Goal: Information Seeking & Learning: Learn about a topic

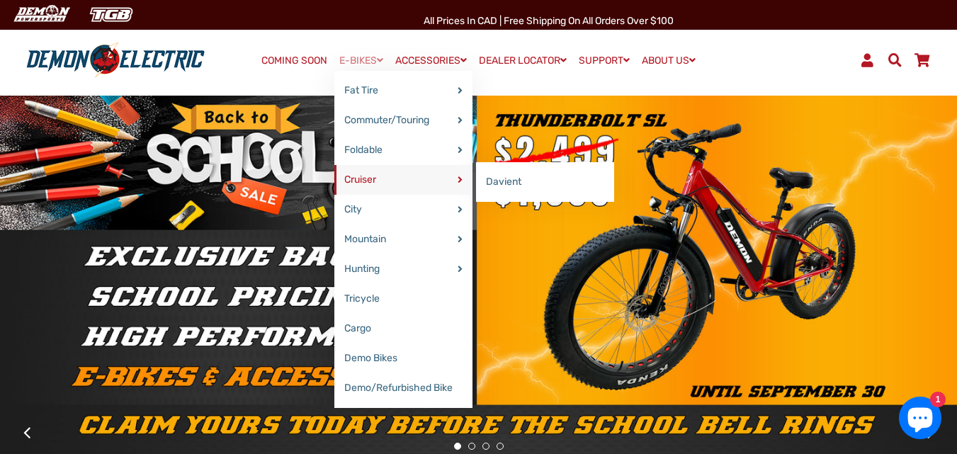
click at [344, 174] on link "Cruiser" at bounding box center [403, 180] width 138 height 30
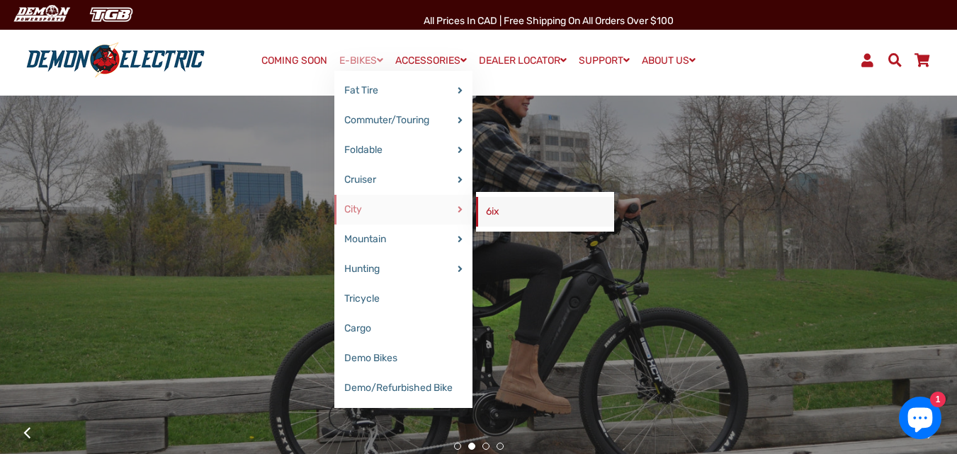
click at [488, 212] on link "6ix" at bounding box center [545, 212] width 138 height 30
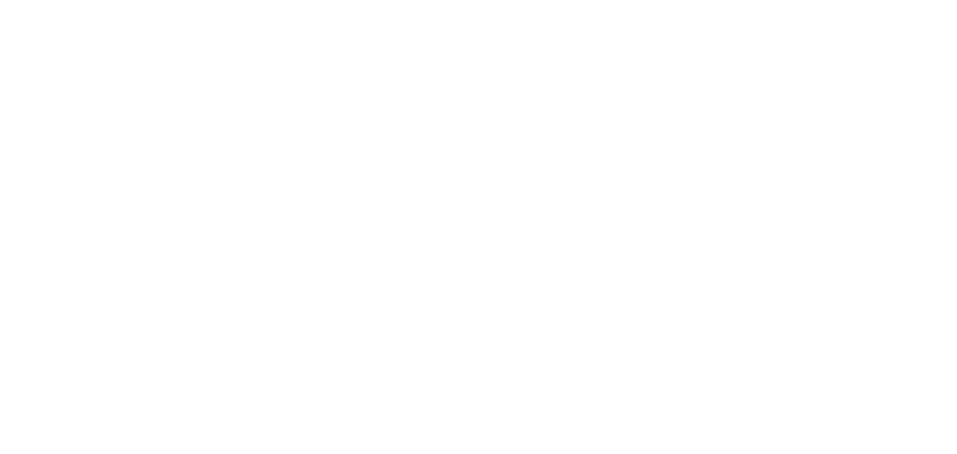
select select "******"
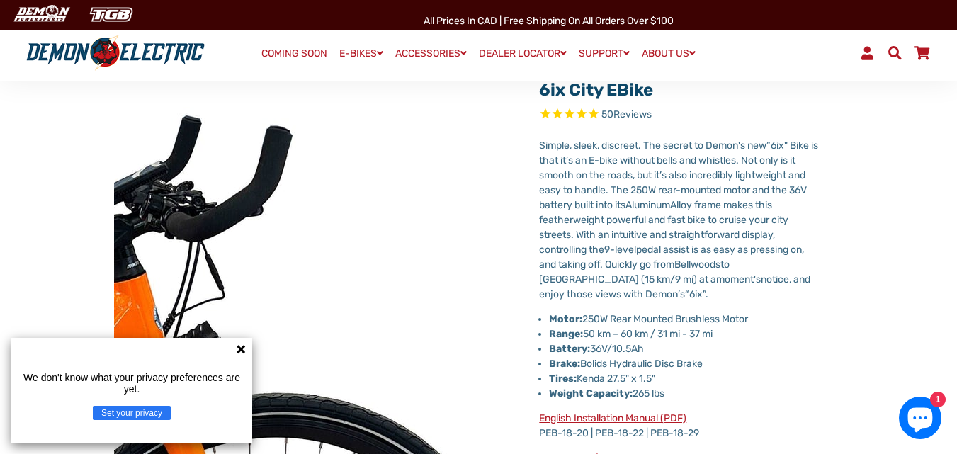
scroll to position [89, 0]
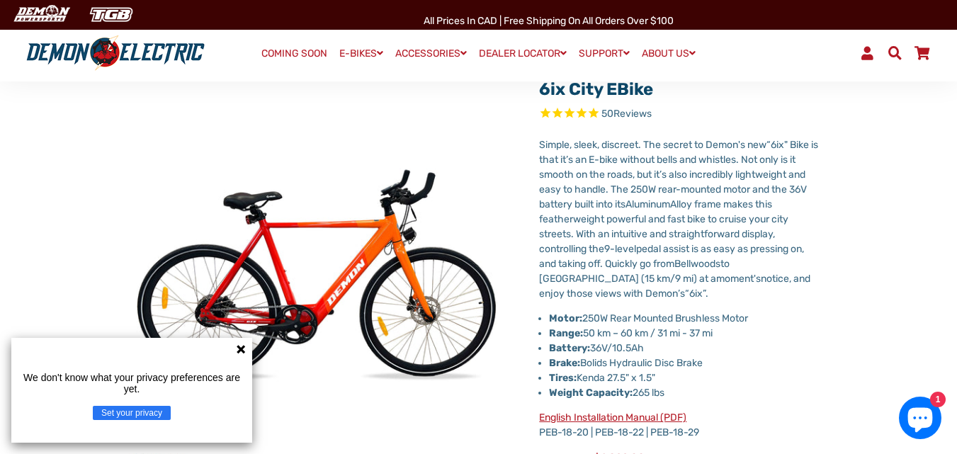
click at [240, 349] on icon at bounding box center [241, 349] width 9 height 9
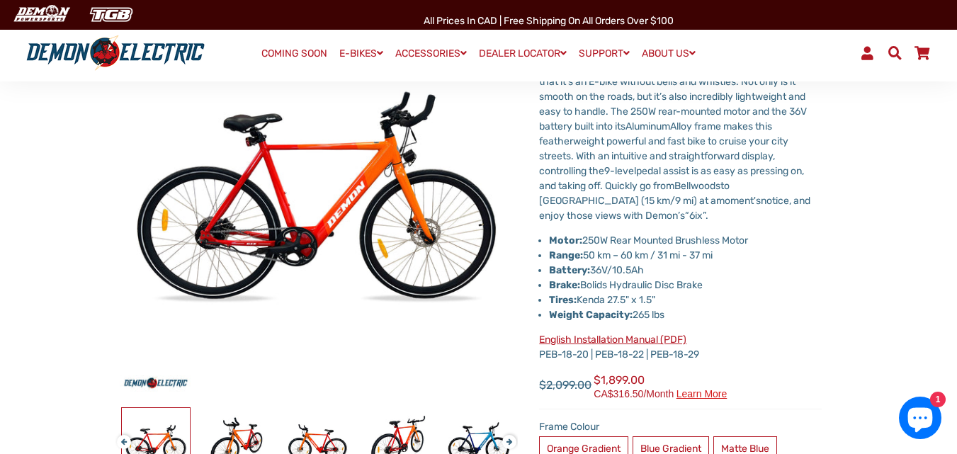
scroll to position [172, 0]
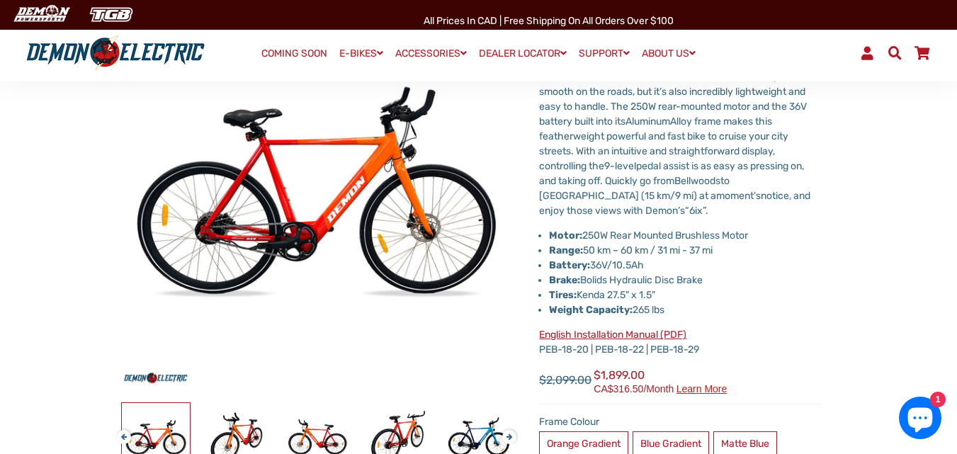
click at [601, 334] on link "English Installation Manual (PDF)" at bounding box center [612, 335] width 147 height 12
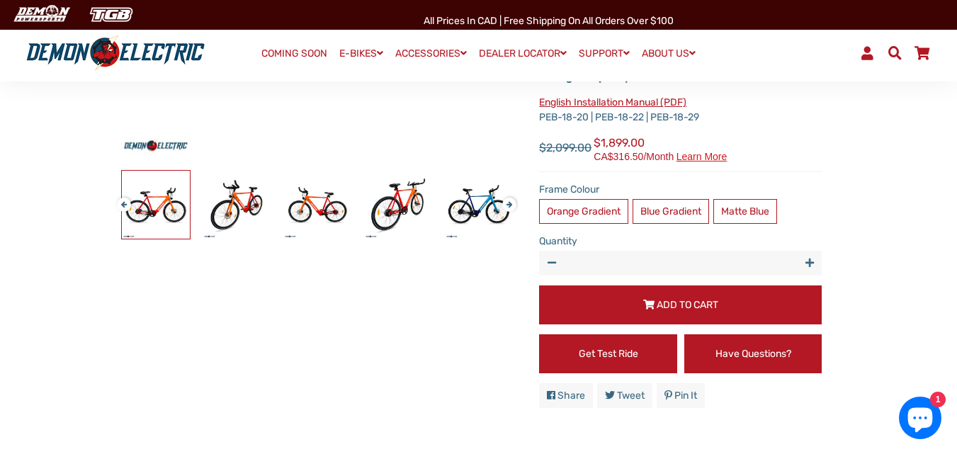
scroll to position [405, 0]
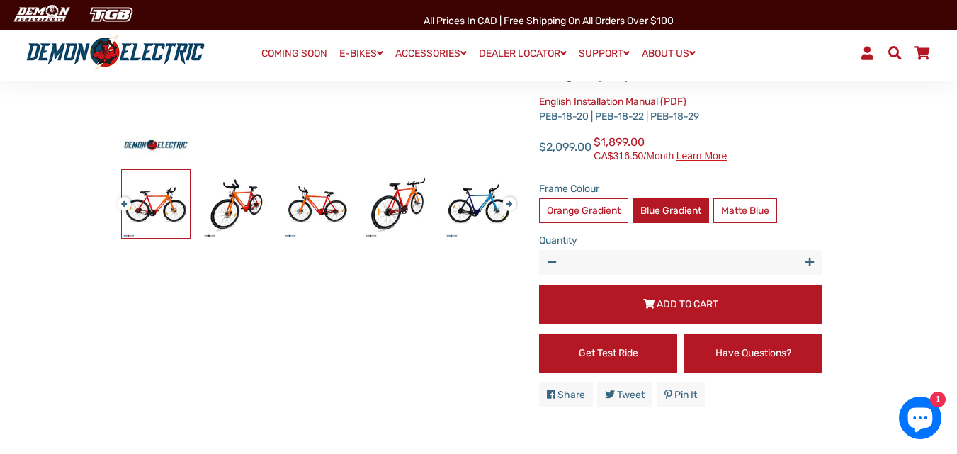
click at [656, 211] on label "Blue Gradient" at bounding box center [671, 210] width 77 height 25
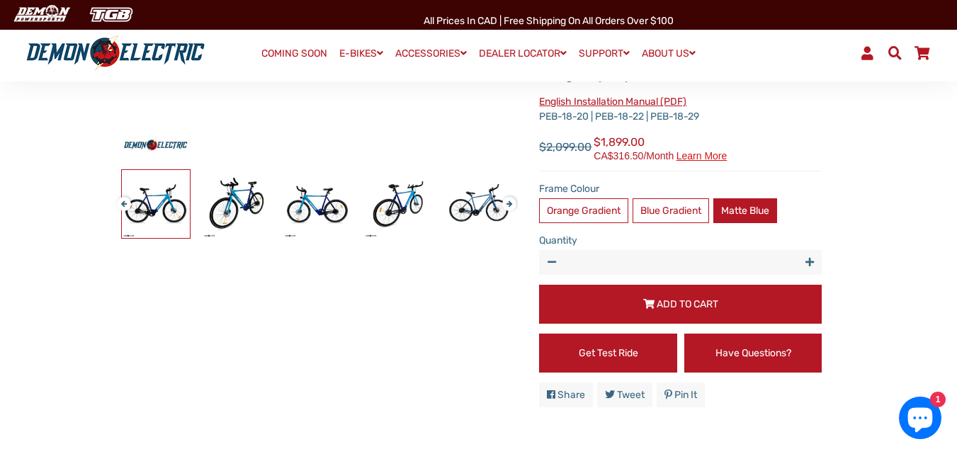
click at [747, 208] on label "Matte Blue" at bounding box center [745, 210] width 64 height 25
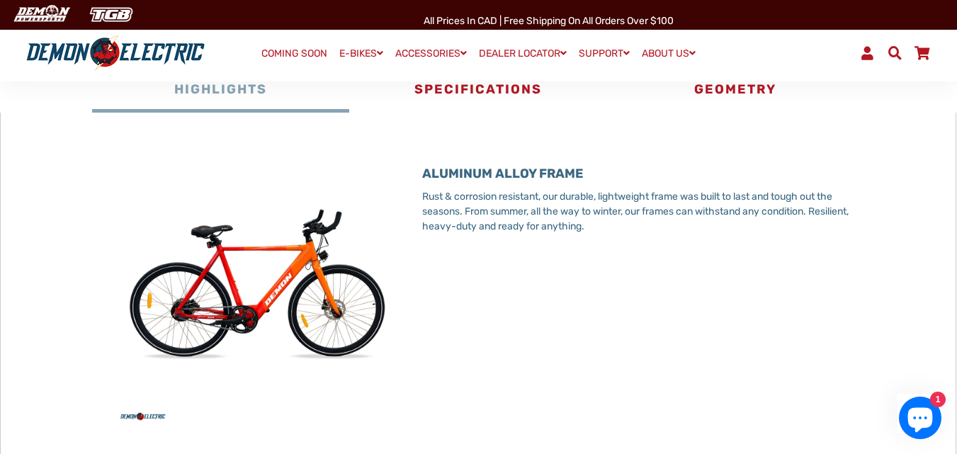
scroll to position [666, 0]
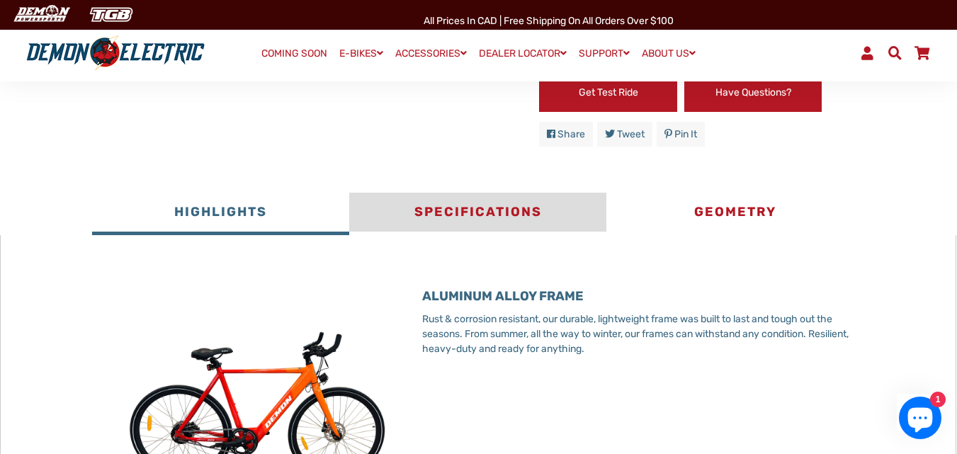
click at [457, 209] on button "Specifications" at bounding box center [477, 214] width 257 height 43
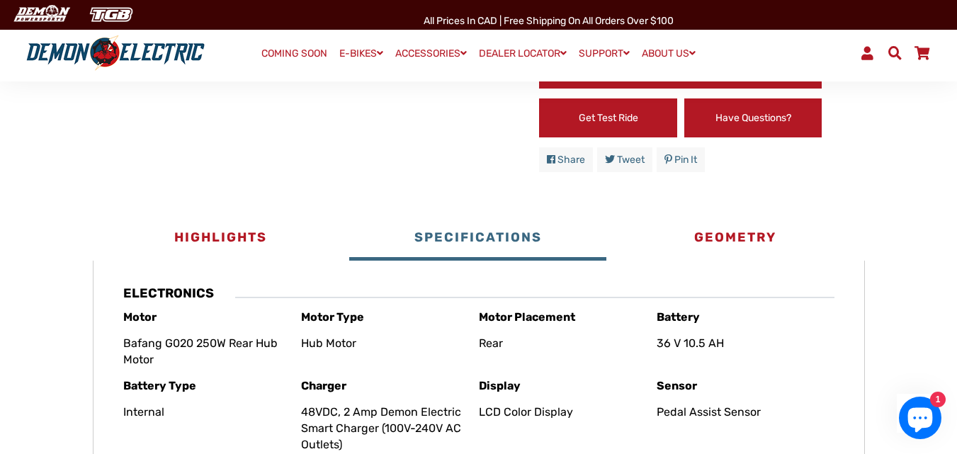
scroll to position [652, 0]
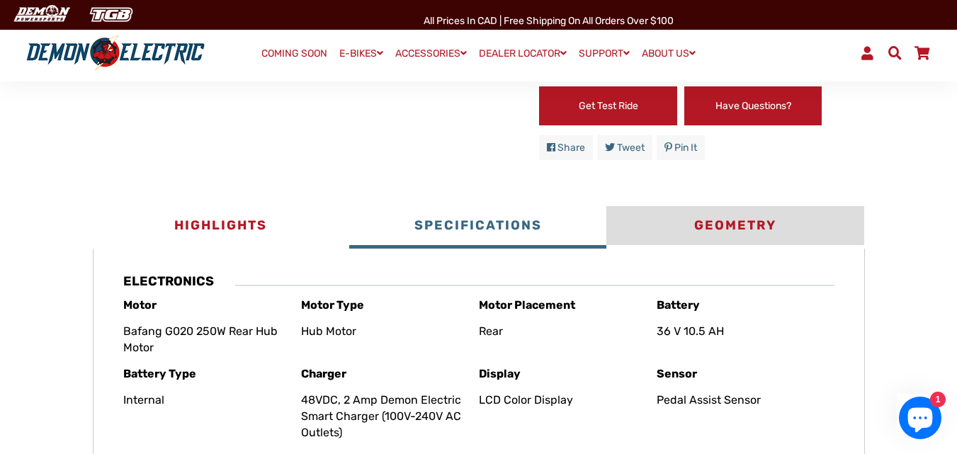
click at [713, 233] on button "Geometry" at bounding box center [734, 227] width 257 height 43
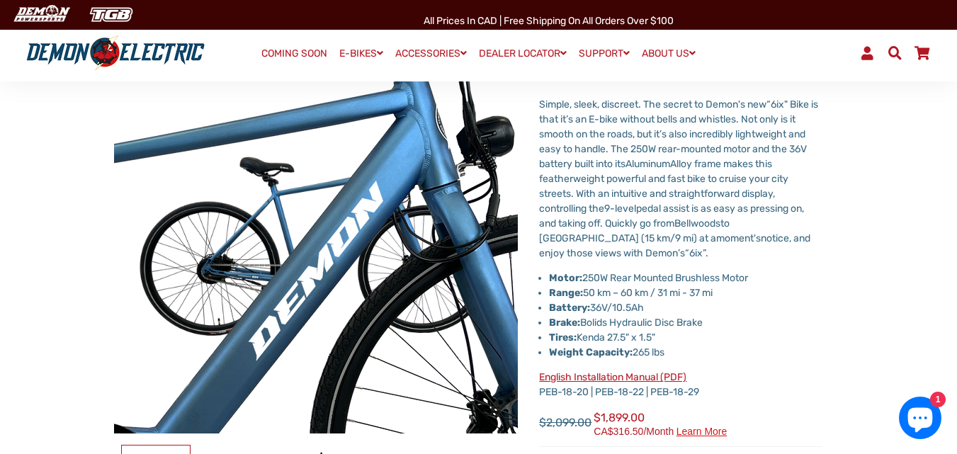
scroll to position [129, 0]
